Goal: Book appointment/travel/reservation

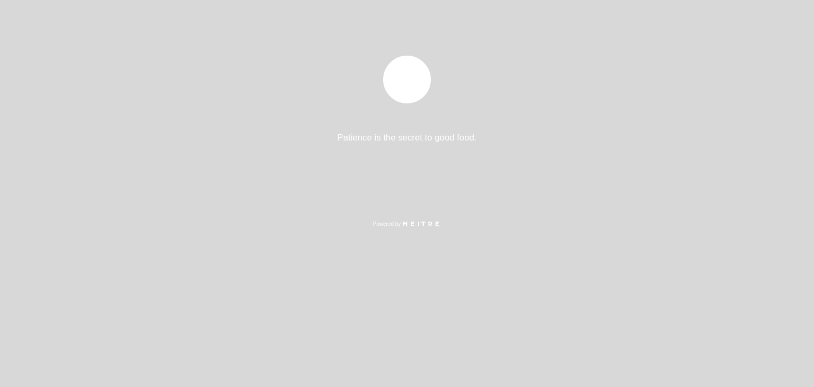
select select "es"
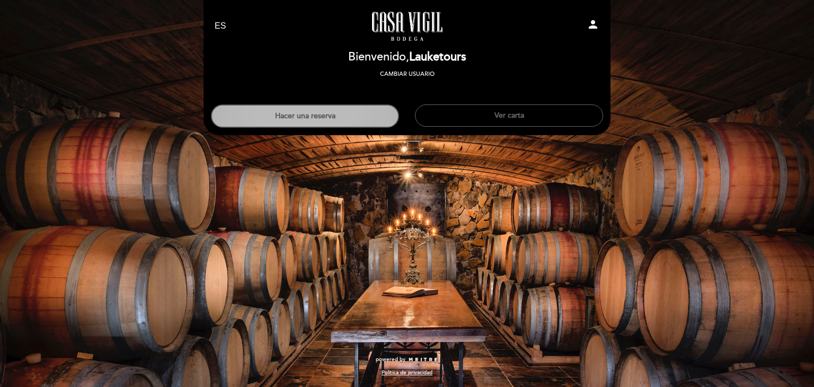
click at [345, 115] on button "Hacer una reserva" at bounding box center [305, 115] width 188 height 23
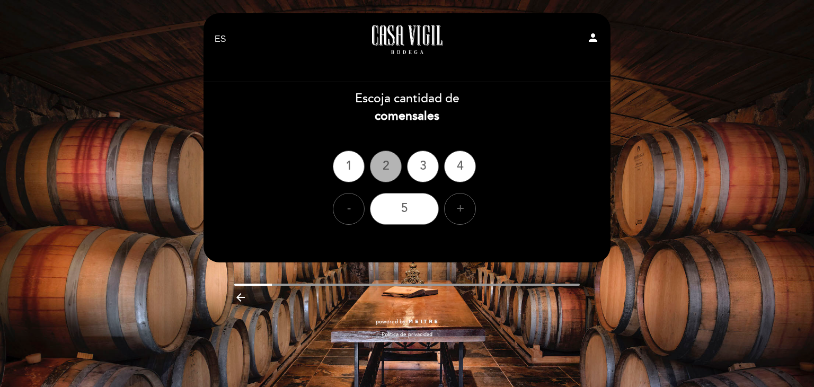
click at [391, 166] on div "2" at bounding box center [386, 167] width 32 height 32
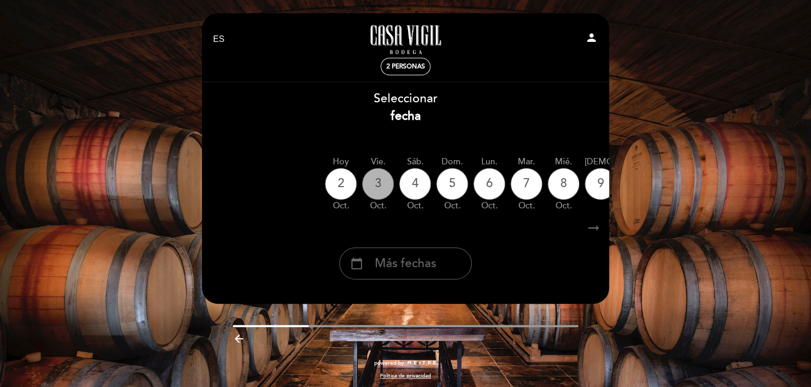
click at [386, 184] on div "3" at bounding box center [378, 184] width 32 height 32
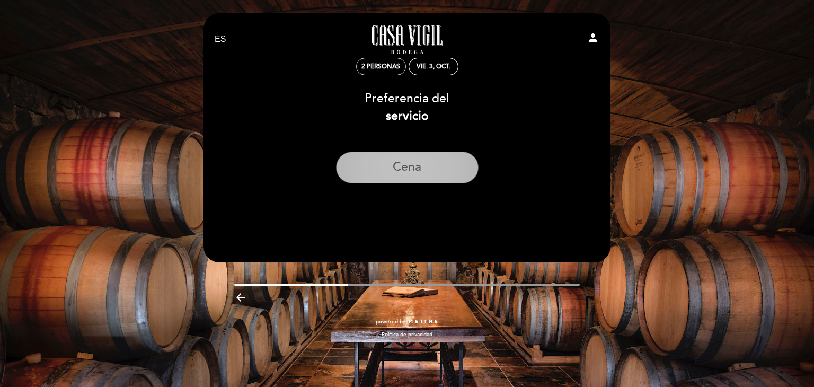
click at [423, 164] on button "Cena" at bounding box center [407, 168] width 143 height 32
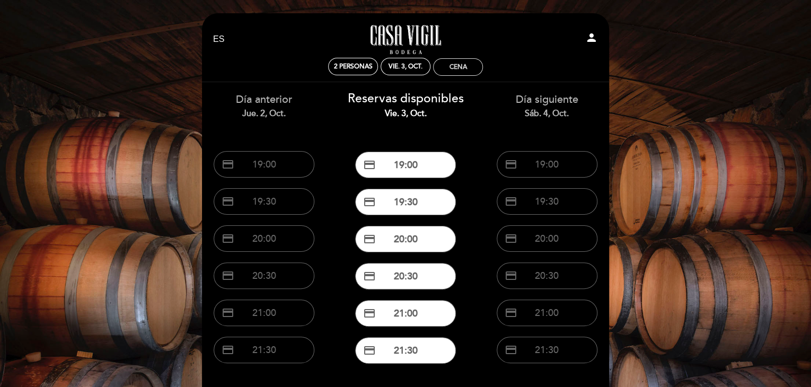
click at [451, 63] on div "Cena" at bounding box center [457, 67] width 17 height 8
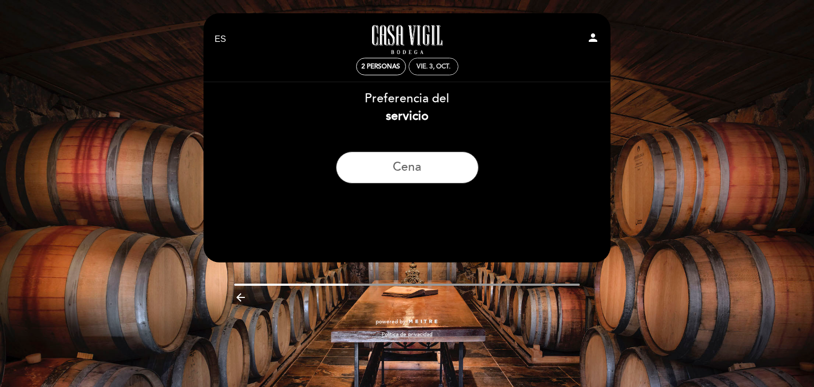
click at [418, 63] on div "vie. 3, oct." at bounding box center [434, 67] width 34 height 8
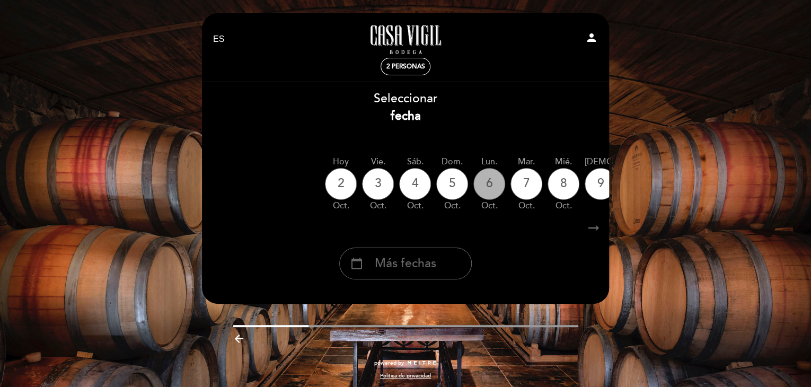
click at [483, 187] on div "6" at bounding box center [489, 184] width 32 height 32
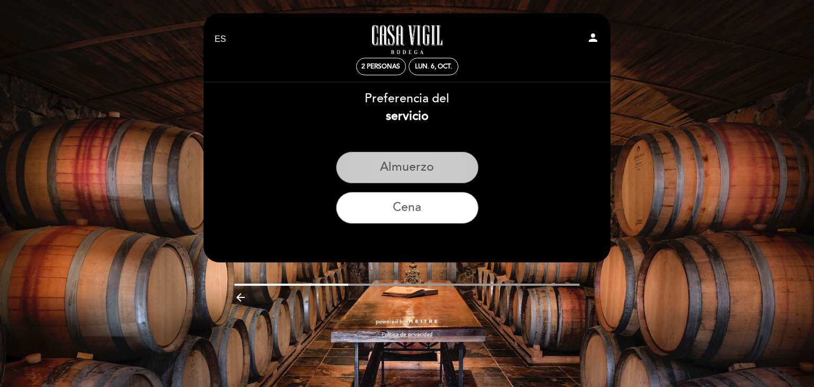
drag, startPoint x: 440, startPoint y: 169, endPoint x: 483, endPoint y: 167, distance: 43.5
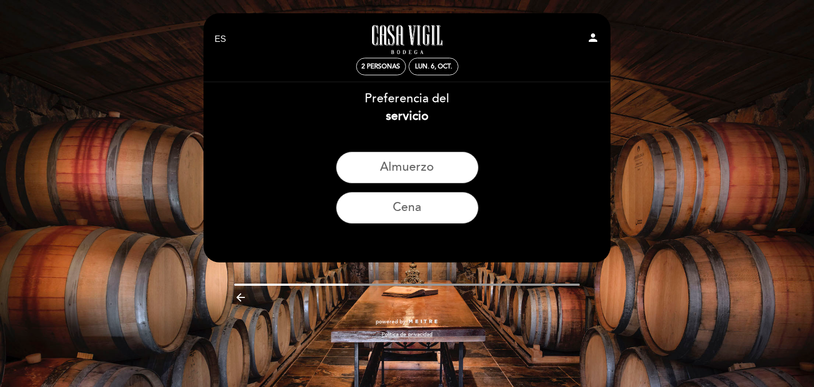
click at [440, 169] on button "Almuerzo" at bounding box center [407, 168] width 143 height 32
